Goal: Task Accomplishment & Management: Manage account settings

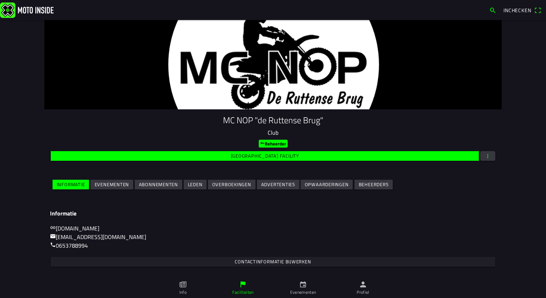
click at [303, 287] on icon "calendar" at bounding box center [303, 284] width 8 height 8
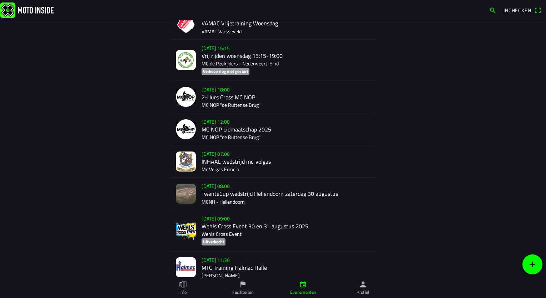
scroll to position [71, 0]
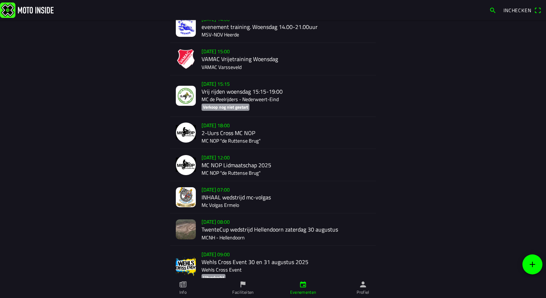
click at [362, 287] on icon "person" at bounding box center [363, 284] width 6 height 6
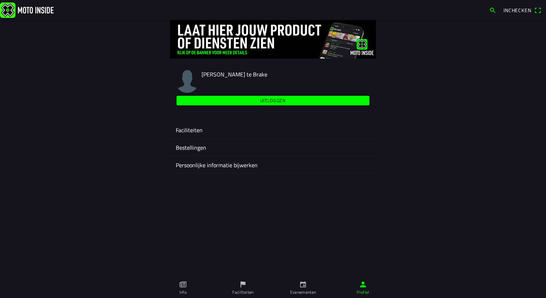
click at [180, 128] on ion-label "Faciliteiten" at bounding box center [273, 130] width 194 height 9
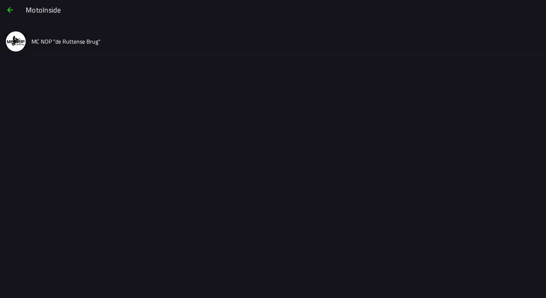
click at [0, 0] on slot "MC NOP "de Ruttense Brug"" at bounding box center [0, 0] width 0 height 0
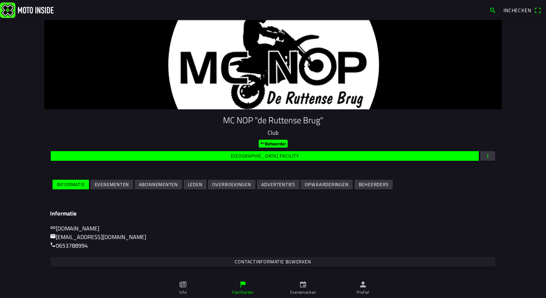
click at [0, 0] on slot "Evenementen" at bounding box center [0, 0] width 0 height 0
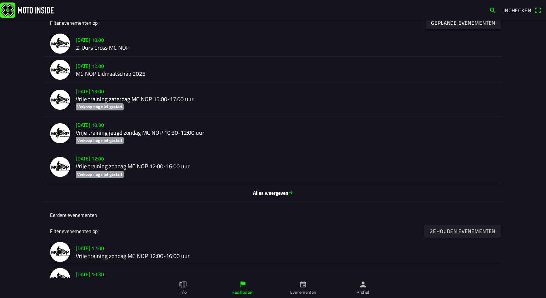
scroll to position [250, 0]
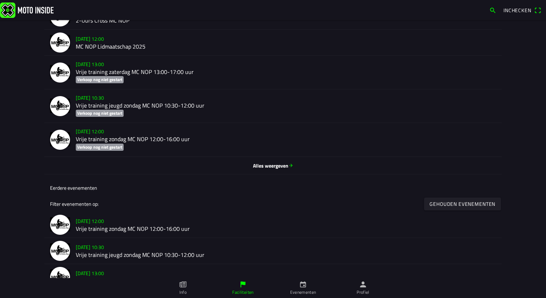
click at [267, 164] on span "Alles weergeven" at bounding box center [273, 165] width 446 height 8
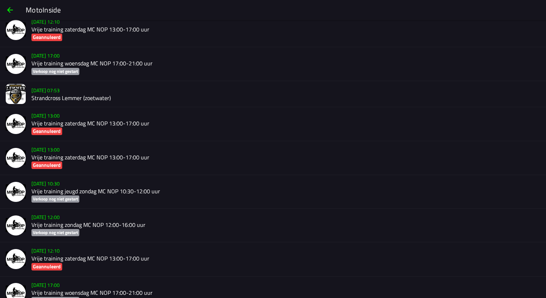
scroll to position [1744, 0]
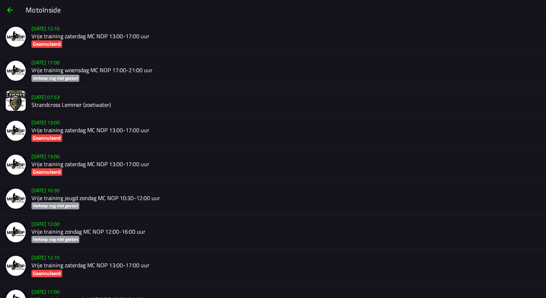
click at [84, 108] on h2 "Strandcross Lemmer (zoetwater)" at bounding box center [285, 104] width 509 height 7
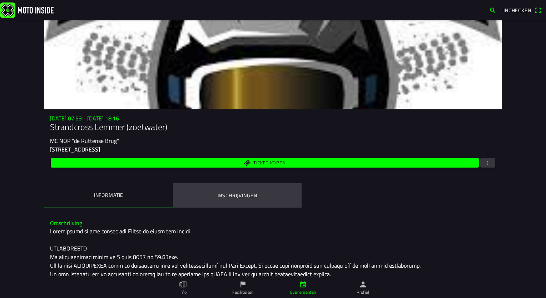
click at [227, 195] on ion-label "Inschrijvingen" at bounding box center [238, 195] width 40 height 8
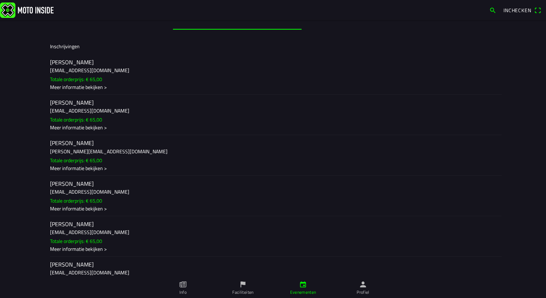
scroll to position [5957, 0]
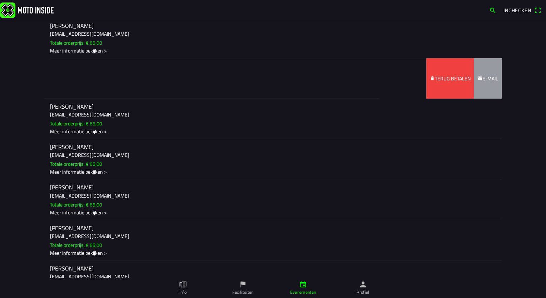
drag, startPoint x: 410, startPoint y: 170, endPoint x: 247, endPoint y: 175, distance: 162.6
click at [247, 99] on ion-item-sliding "[PERSON_NAME] [EMAIL_ADDRESS][DOMAIN_NAME] Totale orderprijs: € 65,00 Meer info…" at bounding box center [272, 78] width 457 height 40
click at [432, 81] on icon "trash" at bounding box center [432, 78] width 5 height 5
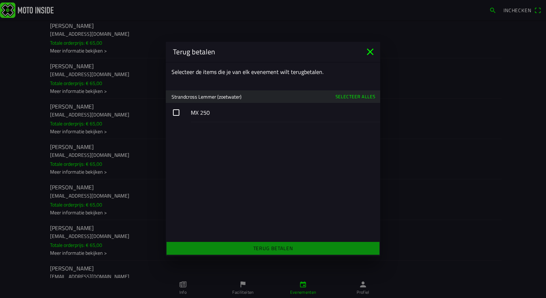
click at [176, 112] on button "button" at bounding box center [273, 112] width 214 height 19
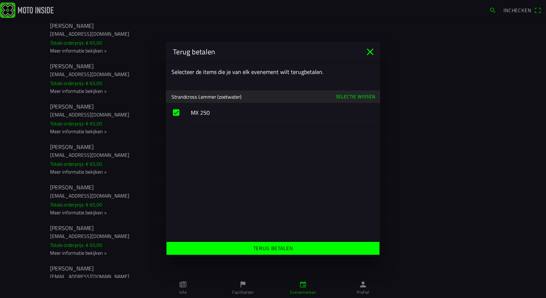
click at [0, 0] on slot "Terug betalen" at bounding box center [0, 0] width 0 height 0
